Goal: Information Seeking & Learning: Learn about a topic

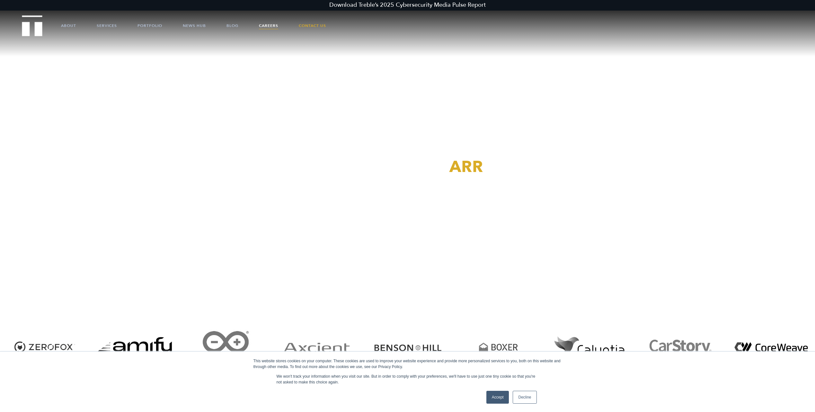
click at [266, 24] on link "Careers" at bounding box center [268, 25] width 19 height 19
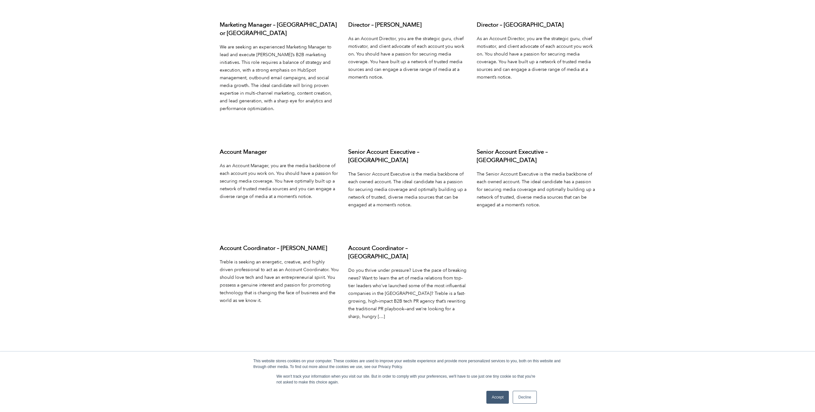
scroll to position [2666, 0]
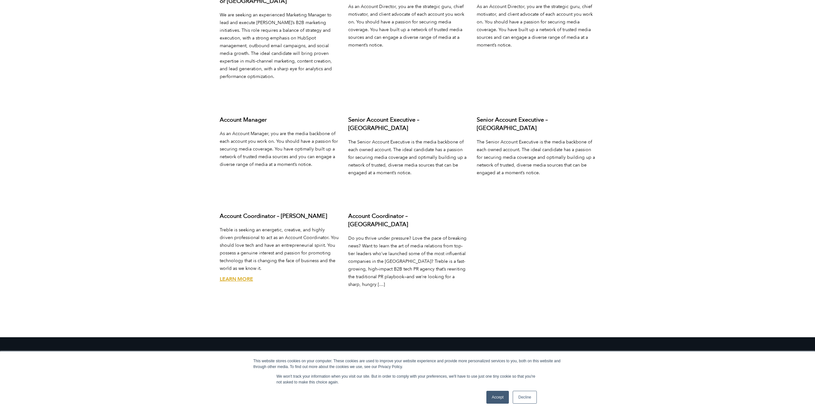
click at [244, 276] on link "Learn More" at bounding box center [236, 279] width 33 height 7
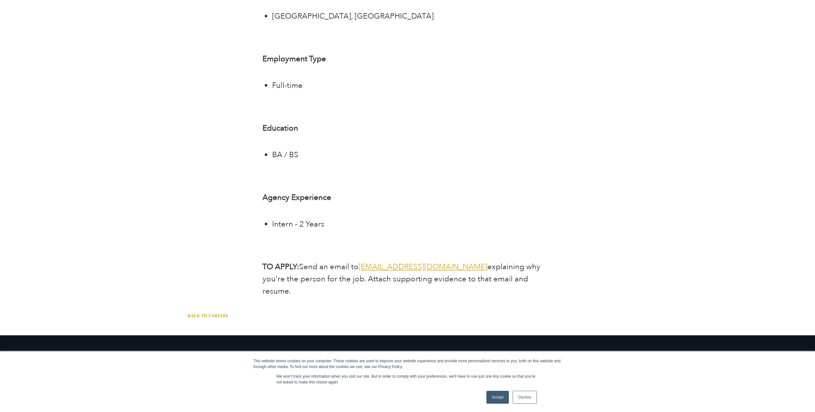
scroll to position [1510, 0]
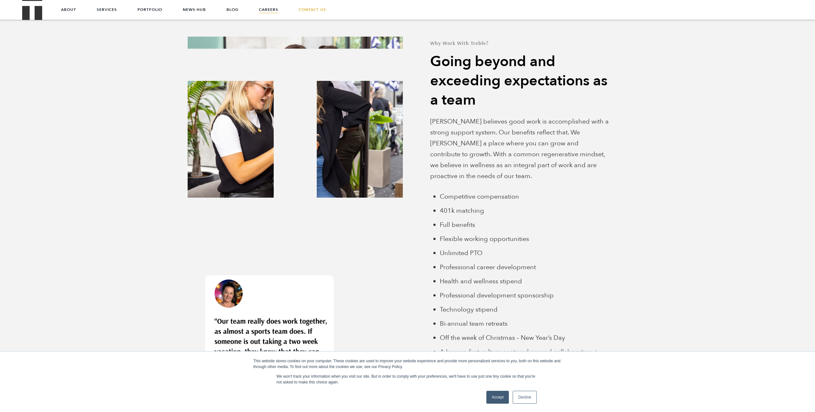
scroll to position [1936, 0]
